Goal: Information Seeking & Learning: Find specific fact

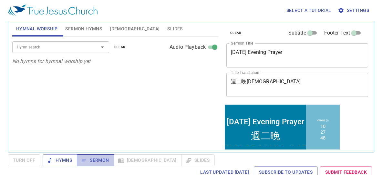
click at [92, 159] on span "Sermon" at bounding box center [95, 160] width 27 height 8
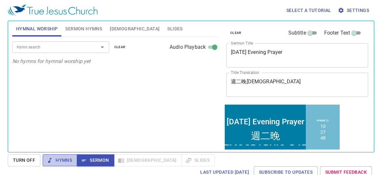
click at [63, 158] on span "Hymns" at bounding box center [60, 160] width 24 height 8
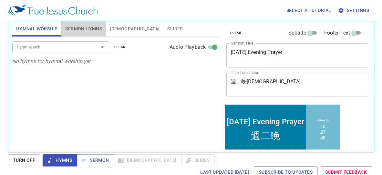
click at [81, 29] on span "Sermon Hymns" at bounding box center [83, 29] width 37 height 8
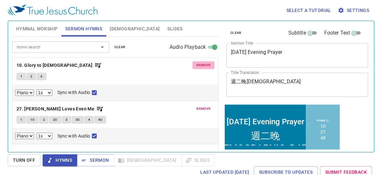
click at [207, 65] on span "remove" at bounding box center [203, 65] width 14 height 6
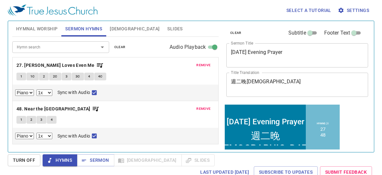
click at [206, 65] on span "remove" at bounding box center [203, 65] width 14 height 6
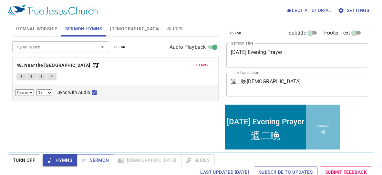
click at [206, 65] on span "remove" at bounding box center [203, 65] width 14 height 6
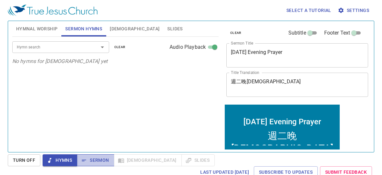
click at [99, 158] on span "Sermon" at bounding box center [95, 160] width 27 height 8
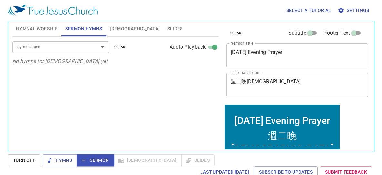
click at [113, 27] on span "Bible" at bounding box center [135, 29] width 50 height 8
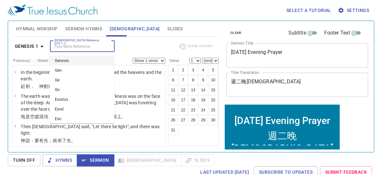
click at [75, 46] on input "Bible Reference (Ctrl + /)" at bounding box center [77, 46] width 50 height 7
click at [88, 47] on input "Bible Reference (Ctrl + /)" at bounding box center [77, 46] width 50 height 7
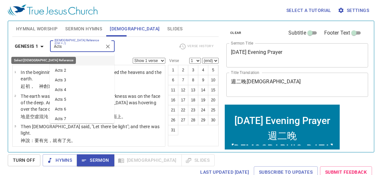
drag, startPoint x: 80, startPoint y: 49, endPoint x: 46, endPoint y: 44, distance: 34.6
click at [46, 44] on div "Genesis 1 Bible Reference (Ctrl + /) Acts Bible Reference (Ctrl + /) Verse Hist…" at bounding box center [115, 49] width 206 height 18
type input "Gen 2"
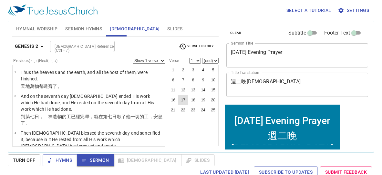
click at [182, 99] on button "17" at bounding box center [183, 100] width 10 height 10
select select "17"
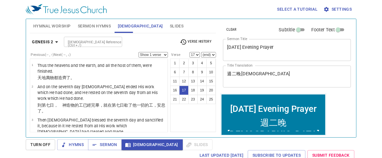
scroll to position [421, 0]
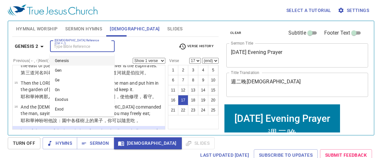
click at [94, 45] on input "Bible Reference (Ctrl + /)" at bounding box center [77, 46] width 50 height 7
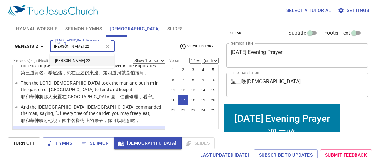
type input "Matt 22"
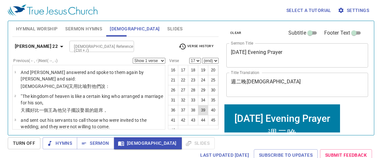
scroll to position [36, 0]
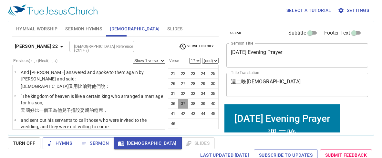
click at [183, 104] on button "37" at bounding box center [183, 103] width 10 height 10
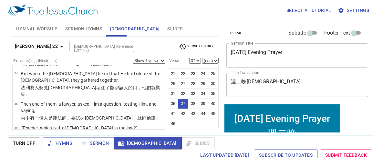
scroll to position [939, 0]
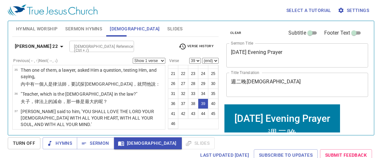
scroll to position [975, 0]
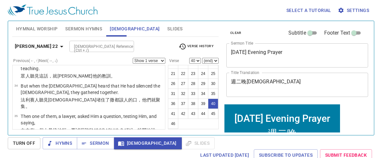
scroll to position [921, 0]
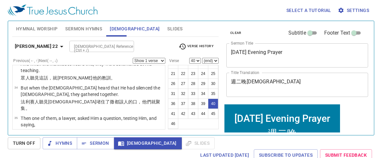
select select "37"
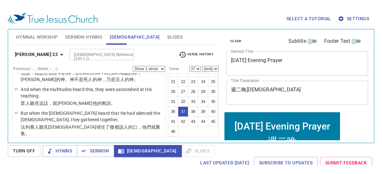
scroll to position [20, 0]
